Goal: Transaction & Acquisition: Purchase product/service

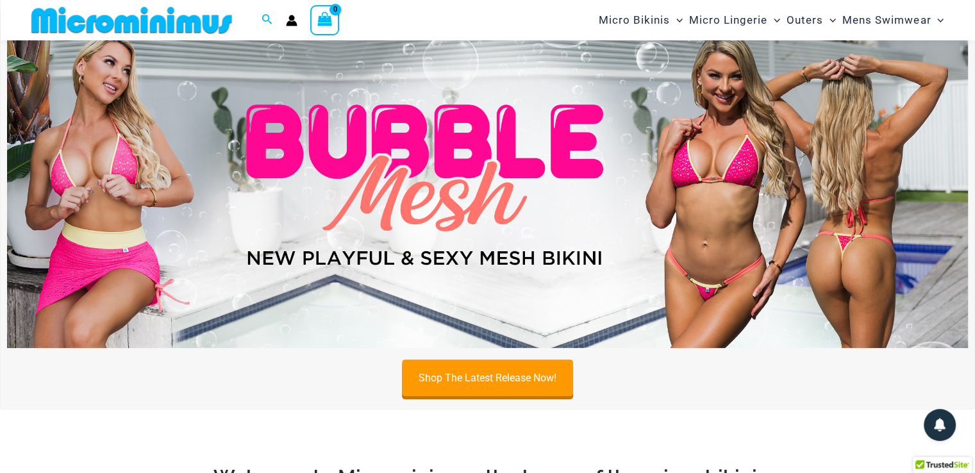
scroll to position [42, 0]
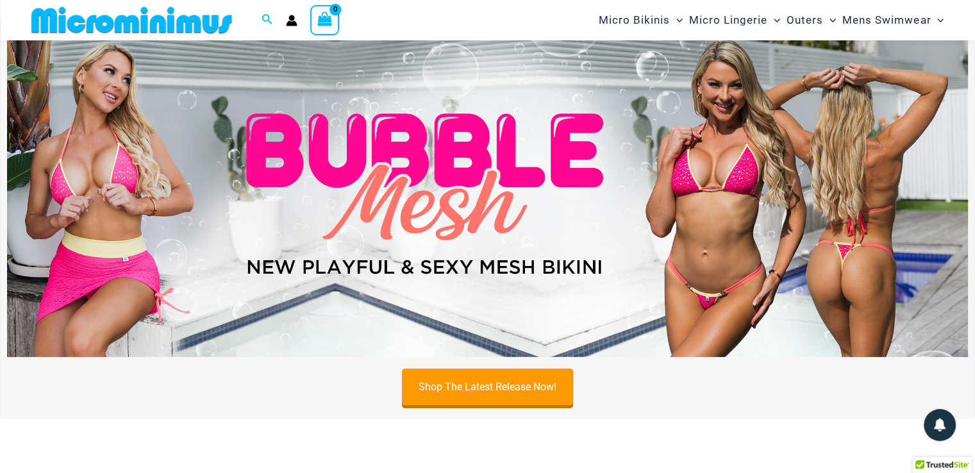
click at [471, 270] on img at bounding box center [487, 194] width 961 height 326
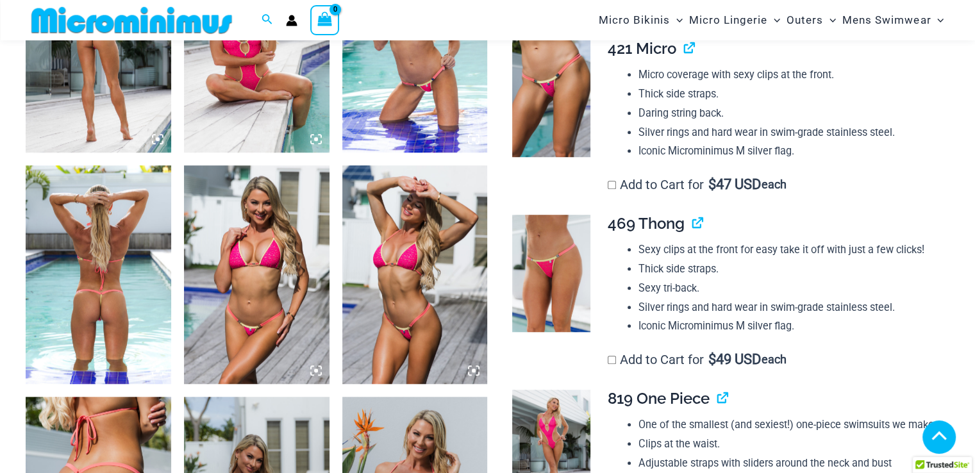
click at [251, 272] on img at bounding box center [257, 274] width 146 height 218
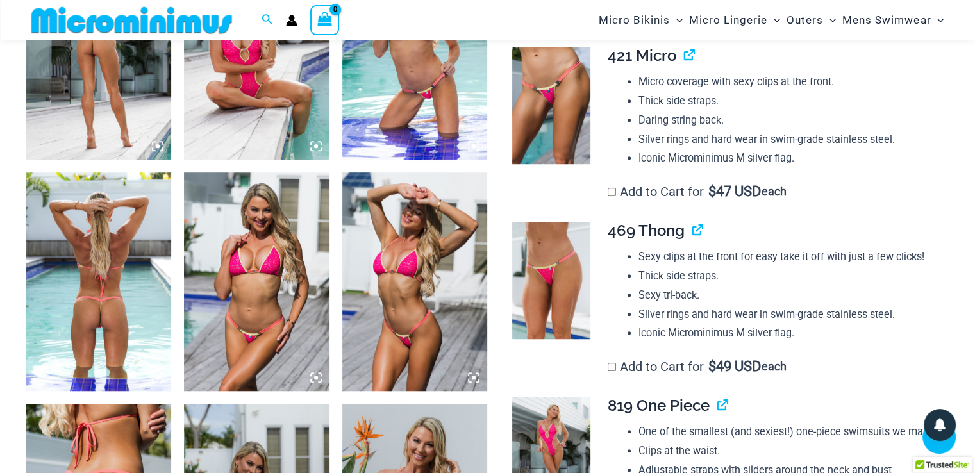
click at [316, 374] on icon at bounding box center [316, 378] width 12 height 12
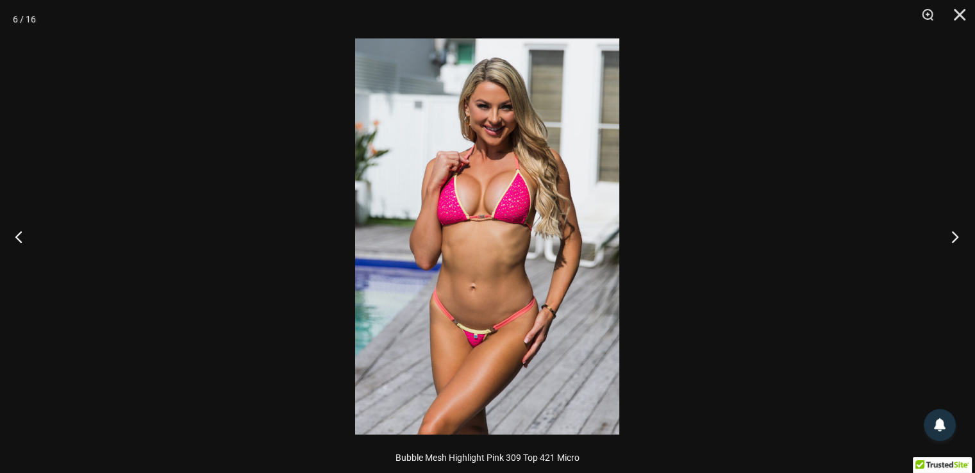
click at [960, 243] on button "Next" at bounding box center [951, 236] width 48 height 64
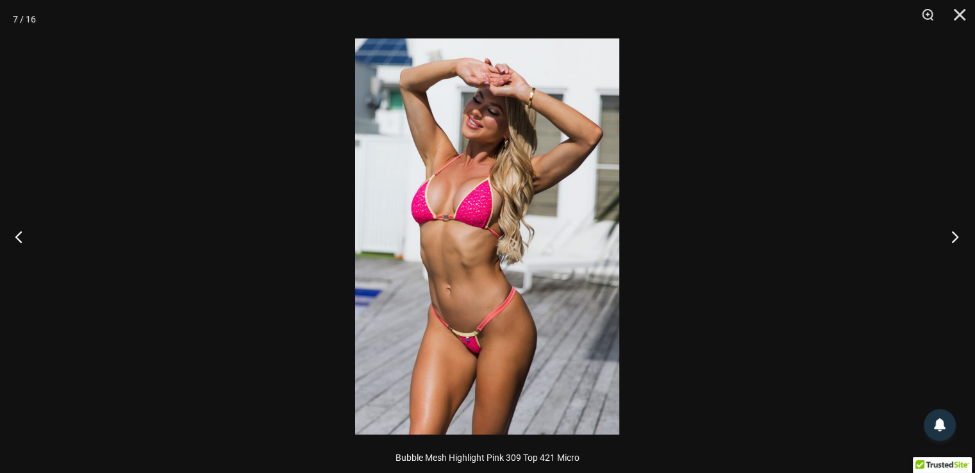
click at [951, 226] on button "Next" at bounding box center [951, 236] width 48 height 64
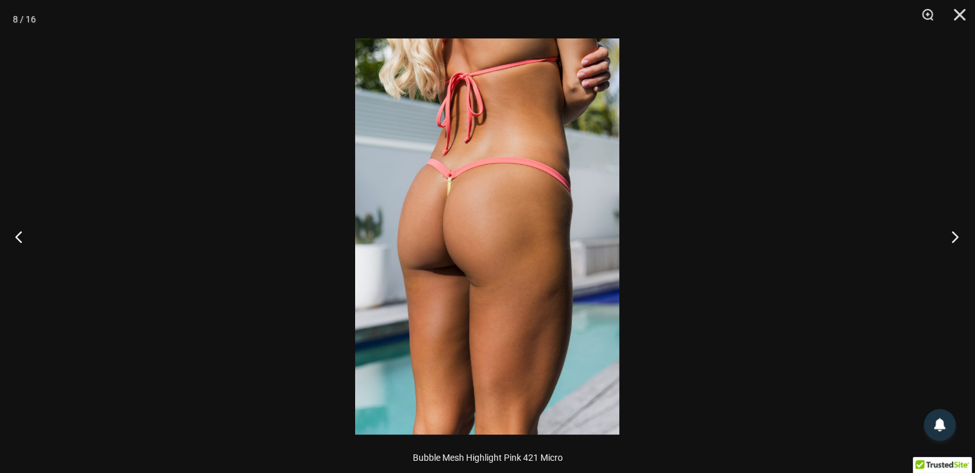
click at [951, 226] on button "Next" at bounding box center [951, 236] width 48 height 64
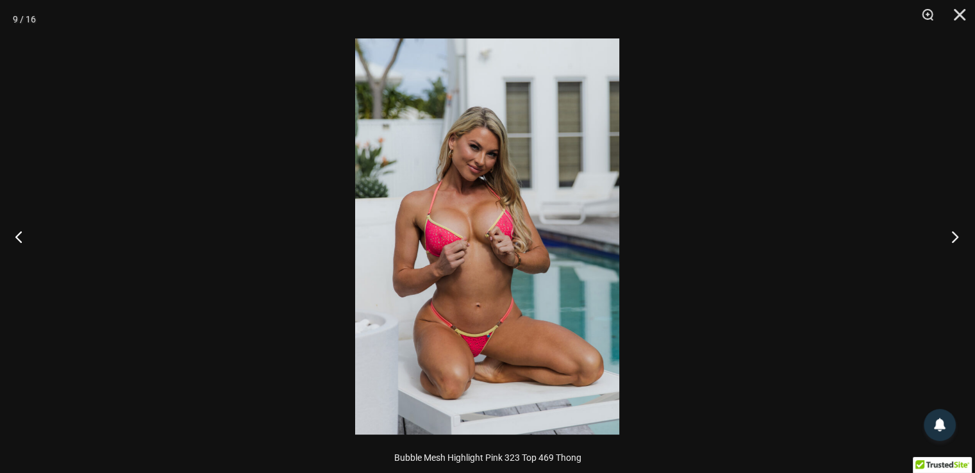
click at [951, 226] on button "Next" at bounding box center [951, 236] width 48 height 64
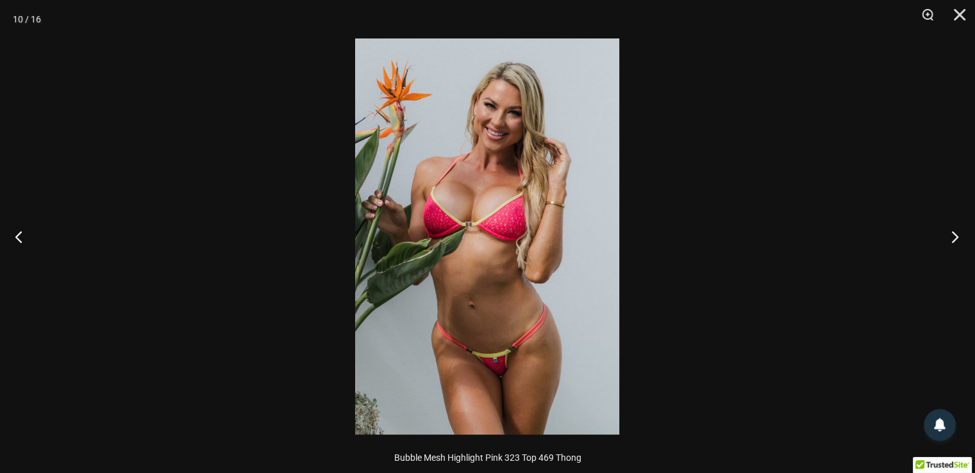
click at [951, 226] on button "Next" at bounding box center [951, 236] width 48 height 64
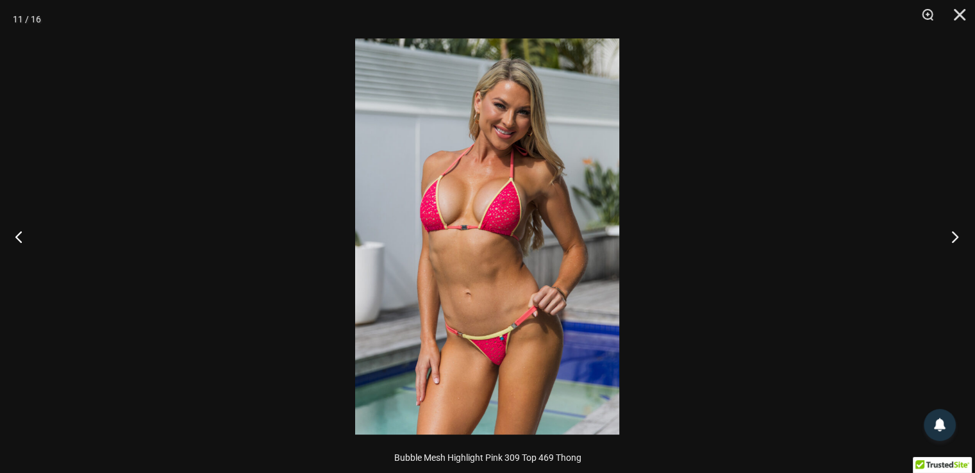
click at [951, 226] on button "Next" at bounding box center [951, 236] width 48 height 64
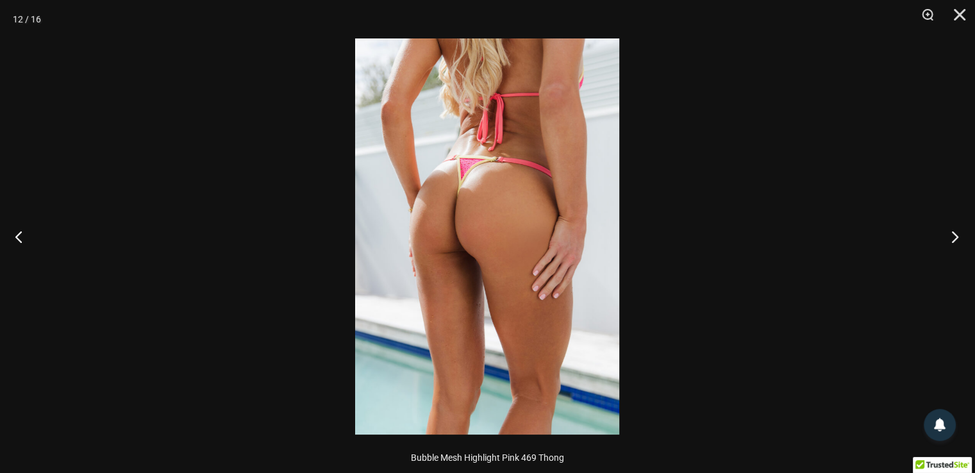
click at [951, 226] on button "Next" at bounding box center [951, 236] width 48 height 64
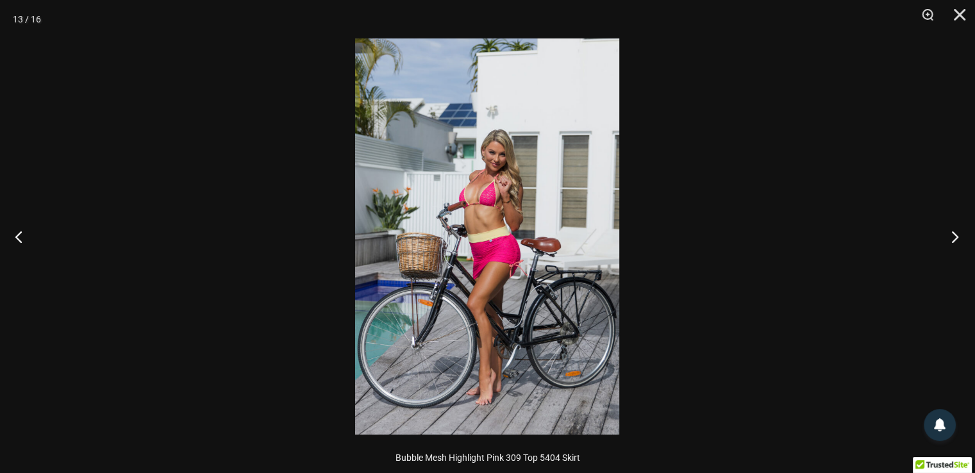
click at [951, 226] on button "Next" at bounding box center [951, 236] width 48 height 64
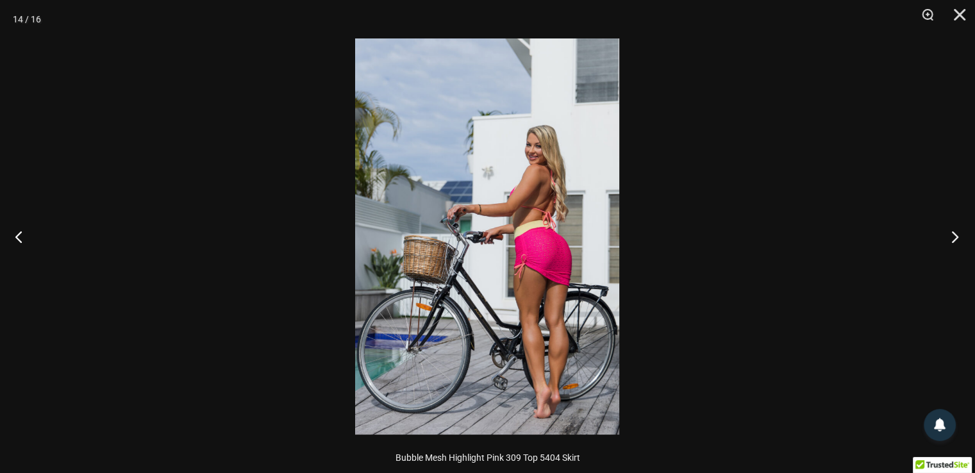
click at [951, 226] on button "Next" at bounding box center [951, 236] width 48 height 64
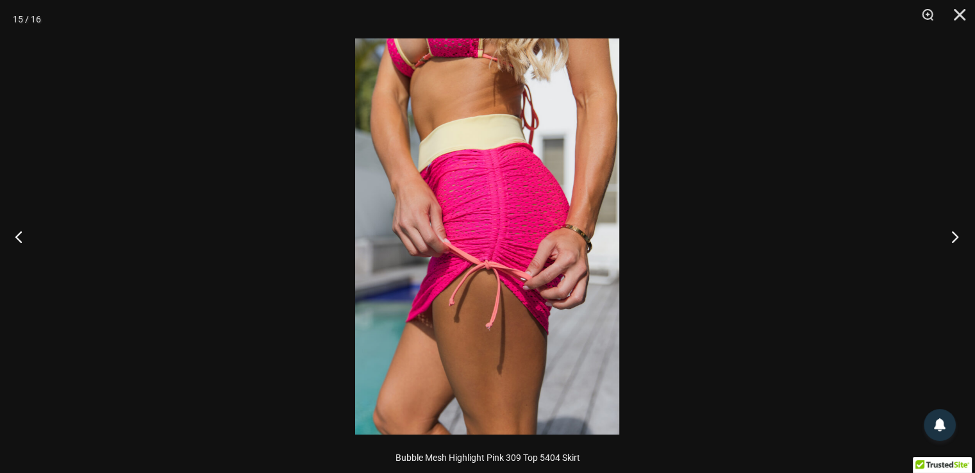
click at [951, 226] on button "Next" at bounding box center [951, 236] width 48 height 64
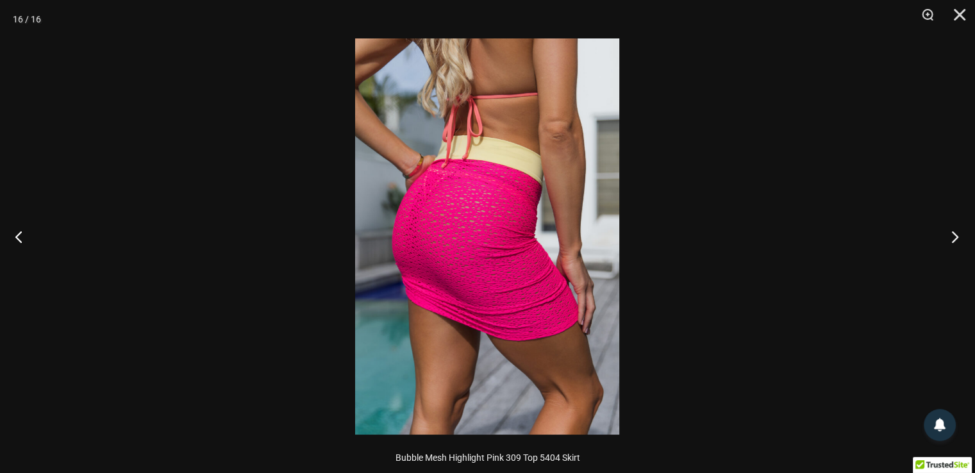
click at [951, 226] on button "Next" at bounding box center [951, 236] width 48 height 64
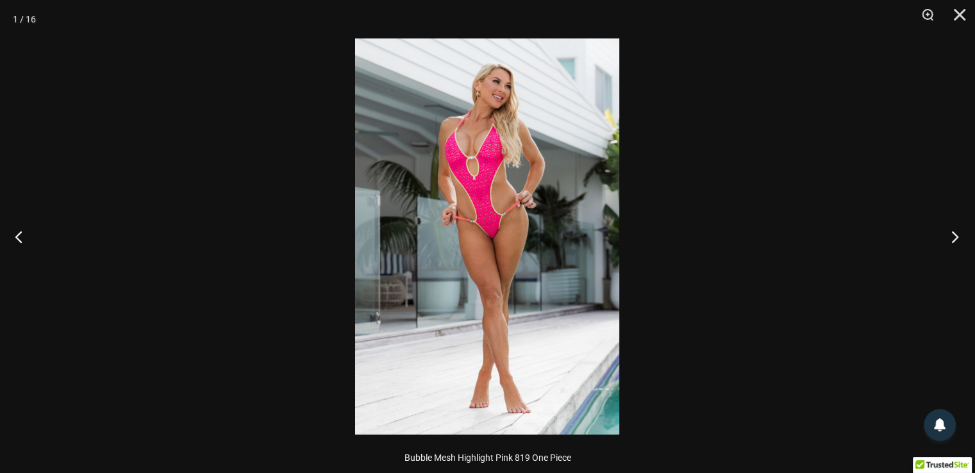
click at [951, 226] on button "Next" at bounding box center [951, 236] width 48 height 64
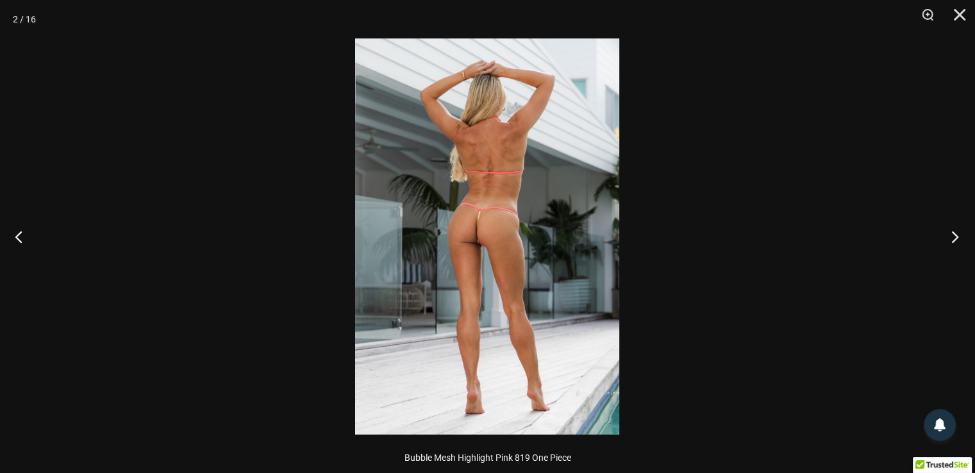
click at [951, 226] on button "Next" at bounding box center [951, 236] width 48 height 64
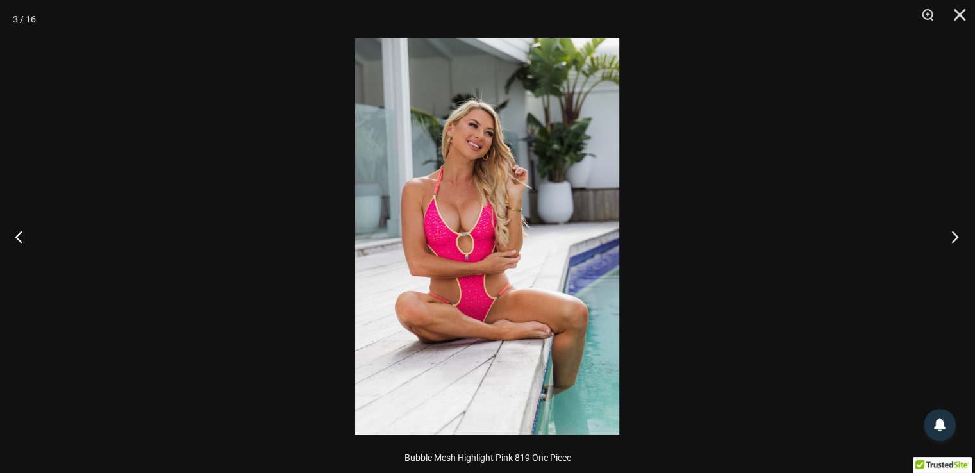
click at [951, 226] on button "Next" at bounding box center [951, 236] width 48 height 64
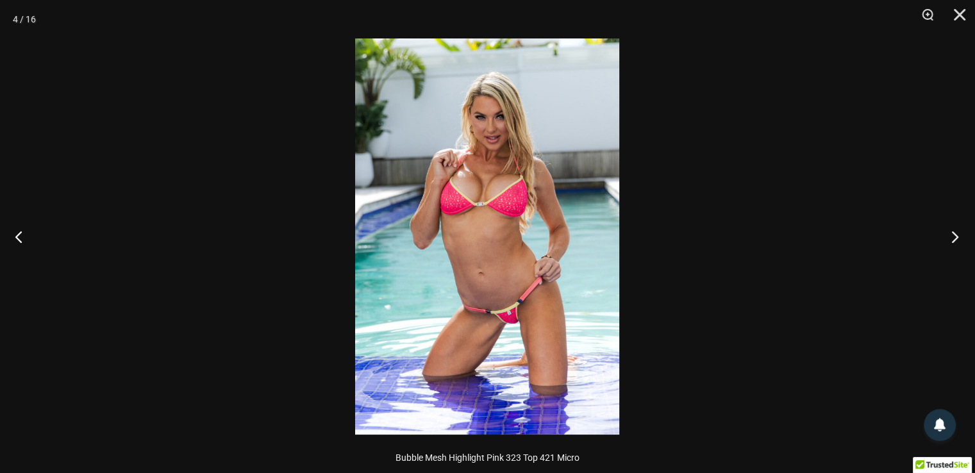
click at [951, 226] on button "Next" at bounding box center [951, 236] width 48 height 64
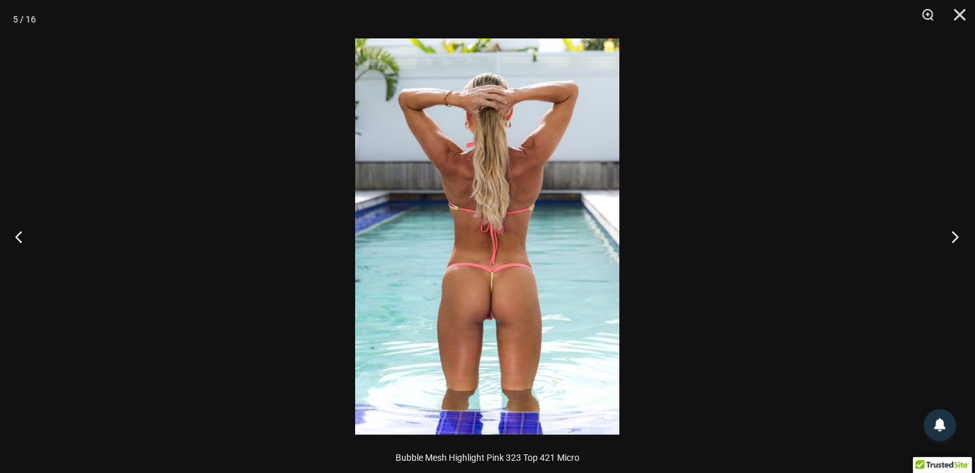
click at [951, 226] on button "Next" at bounding box center [951, 236] width 48 height 64
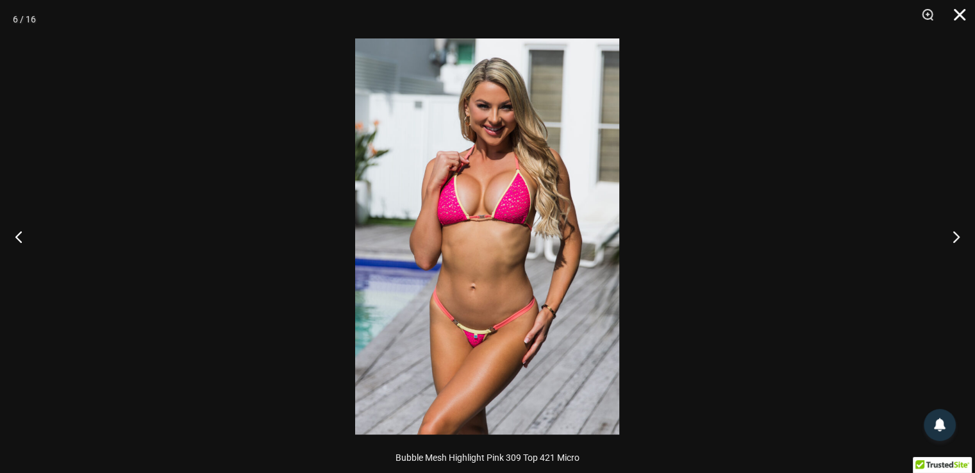
click at [957, 12] on button "Close" at bounding box center [955, 19] width 32 height 38
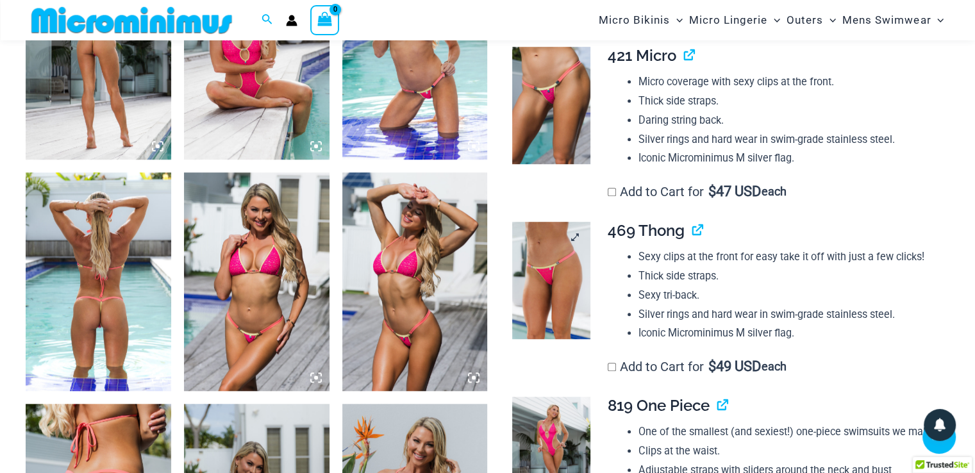
click at [526, 279] on img at bounding box center [551, 280] width 78 height 117
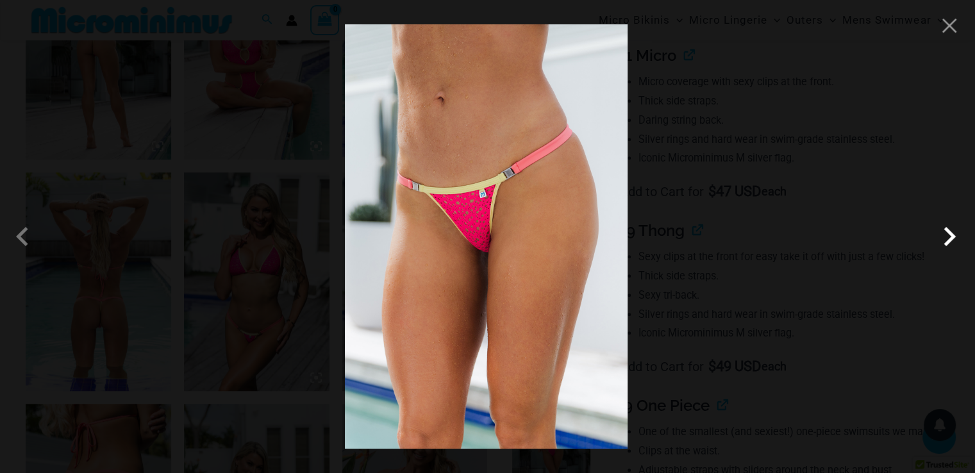
click at [960, 241] on span at bounding box center [949, 236] width 38 height 38
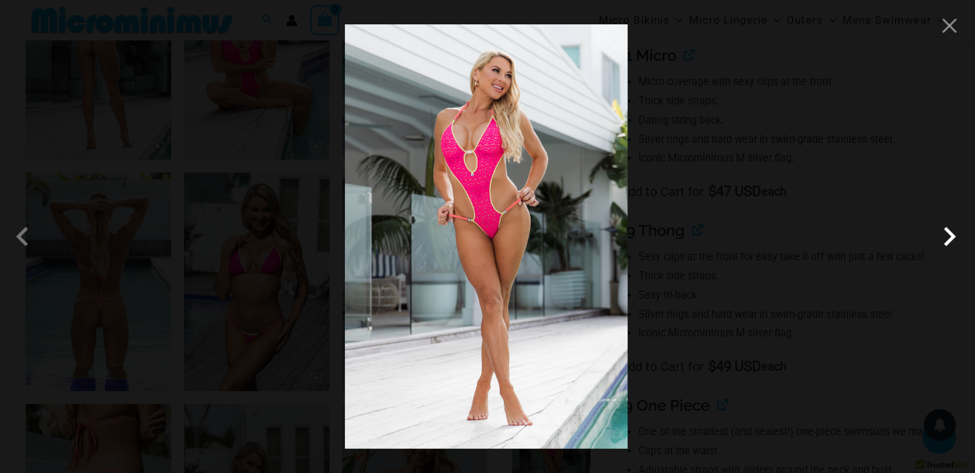
click at [960, 241] on span at bounding box center [949, 236] width 38 height 38
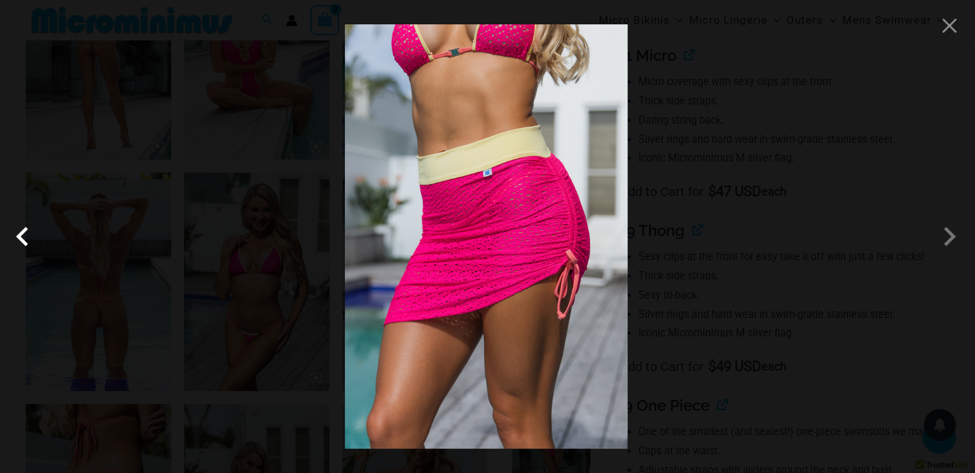
click at [29, 242] on span at bounding box center [25, 236] width 38 height 38
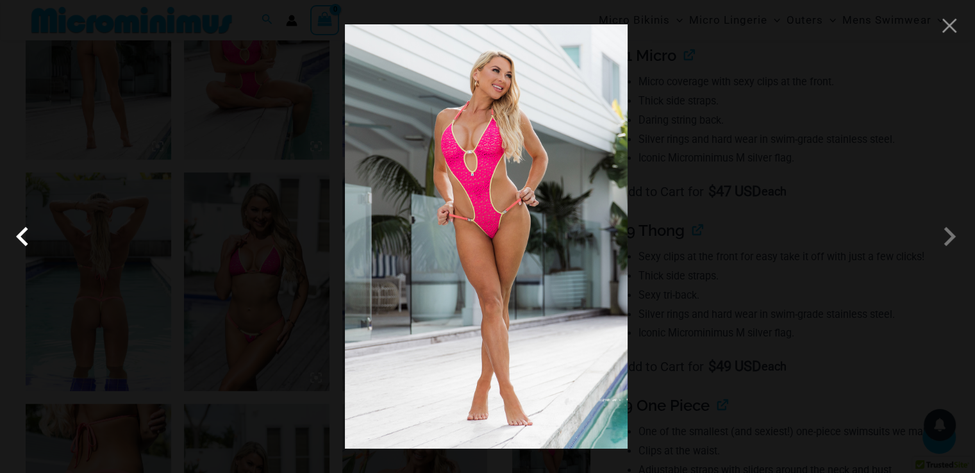
click at [29, 242] on span at bounding box center [25, 236] width 38 height 38
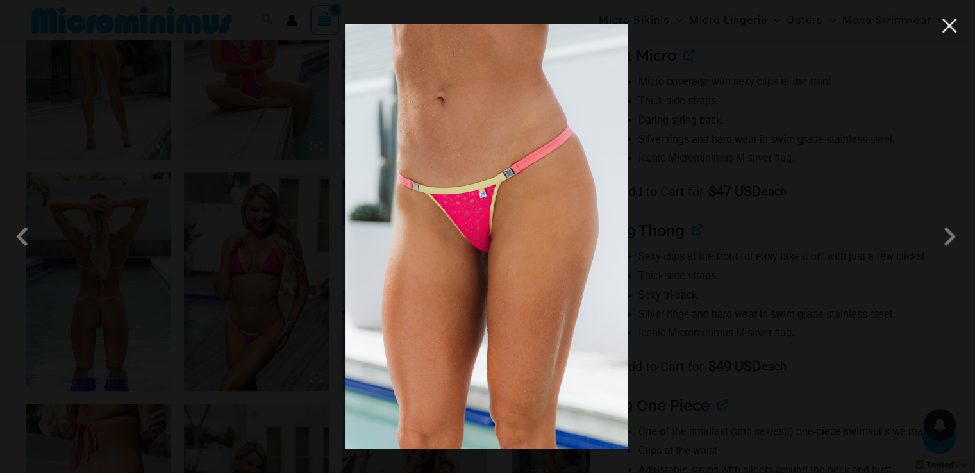
click at [955, 26] on button "Close" at bounding box center [949, 25] width 19 height 19
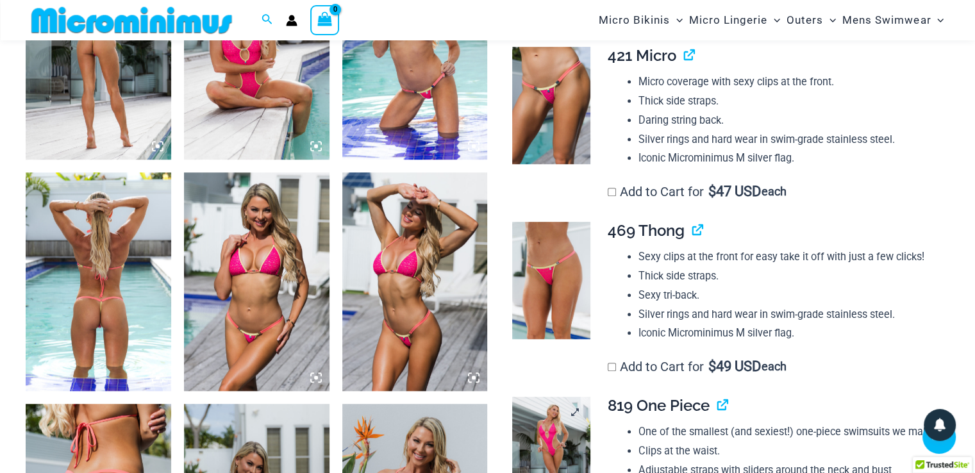
click at [556, 451] on img at bounding box center [551, 455] width 78 height 117
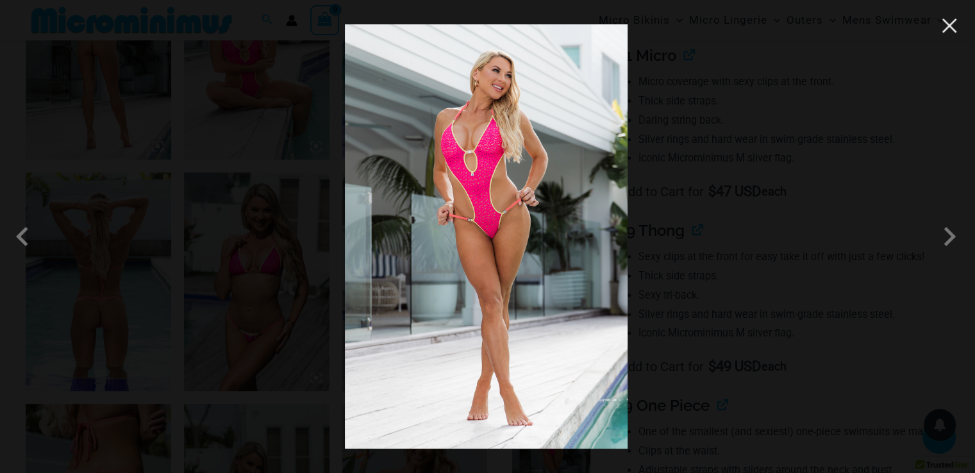
click at [954, 22] on button "Close" at bounding box center [949, 25] width 19 height 19
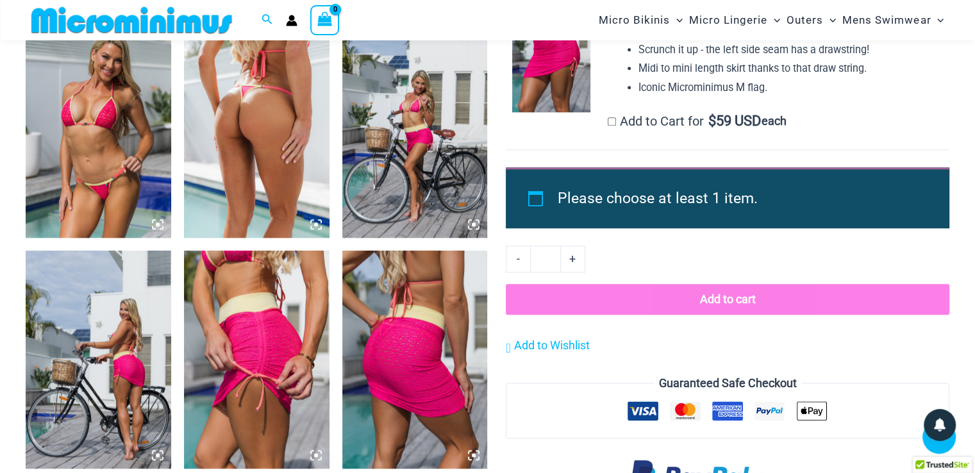
scroll to position [1530, 0]
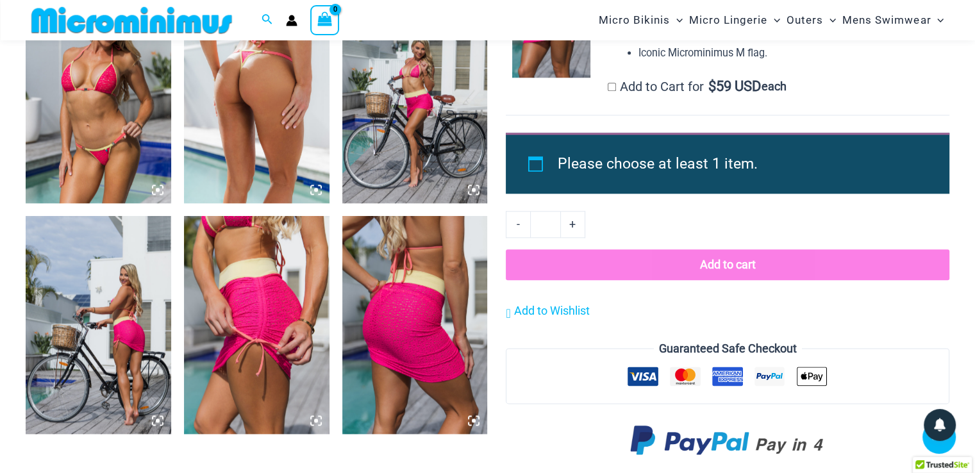
click at [549, 64] on img at bounding box center [551, 18] width 78 height 117
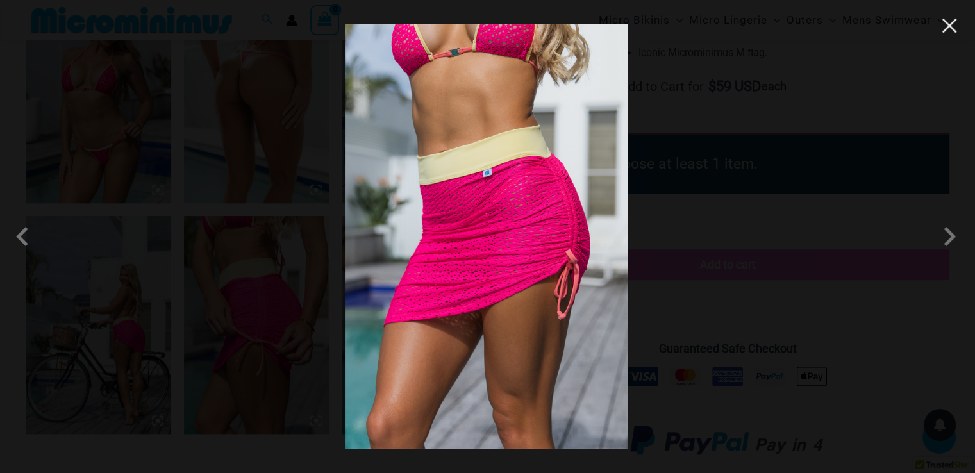
click at [948, 21] on button "Close" at bounding box center [949, 25] width 19 height 19
